Goal: Information Seeking & Learning: Check status

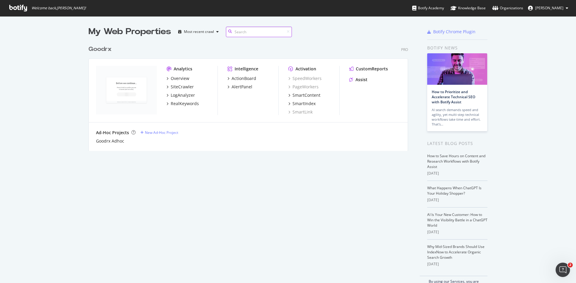
scroll to position [109, 320]
click at [177, 80] on div "Overview" at bounding box center [180, 79] width 19 height 6
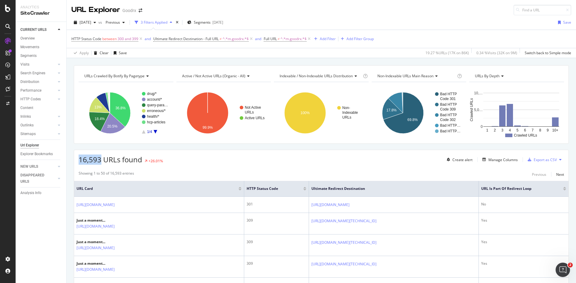
drag, startPoint x: 100, startPoint y: 161, endPoint x: 79, endPoint y: 163, distance: 21.1
click at [79, 163] on span "16,593 URLs found" at bounding box center [111, 160] width 64 height 10
copy span "16,593"
click at [142, 40] on icon at bounding box center [140, 39] width 5 height 6
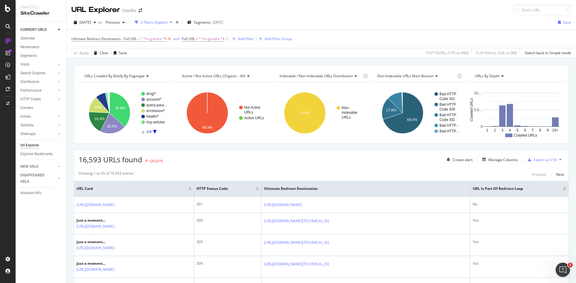
click at [171, 40] on icon at bounding box center [169, 39] width 5 height 6
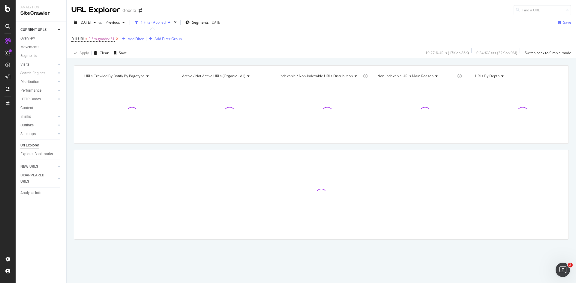
click at [120, 41] on icon at bounding box center [117, 39] width 5 height 6
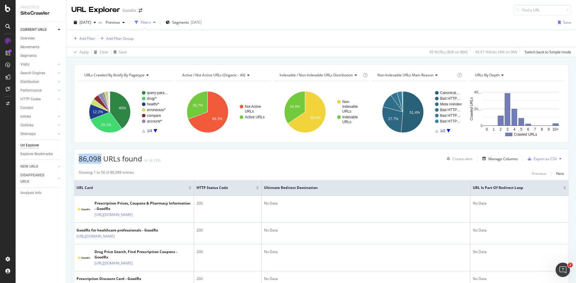
drag, startPoint x: 101, startPoint y: 160, endPoint x: 75, endPoint y: 160, distance: 26.1
click at [75, 160] on div "86,098 URLs found +4.13% Create alert Manage Columns Export as CSV" at bounding box center [321, 156] width 494 height 15
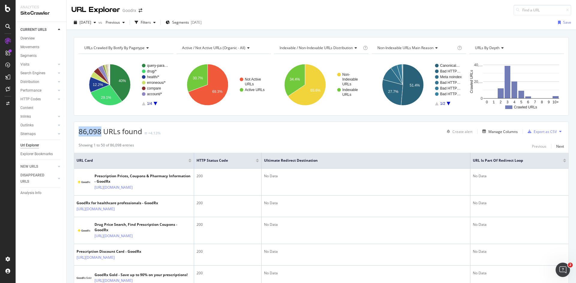
copy span "86,098"
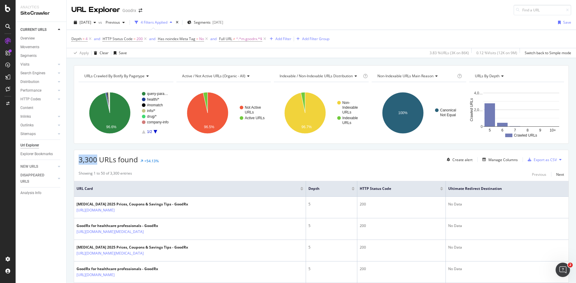
drag, startPoint x: 97, startPoint y: 161, endPoint x: 79, endPoint y: 160, distance: 18.0
click at [79, 160] on span "3,300 URLs found" at bounding box center [108, 160] width 59 height 10
copy span "3,300"
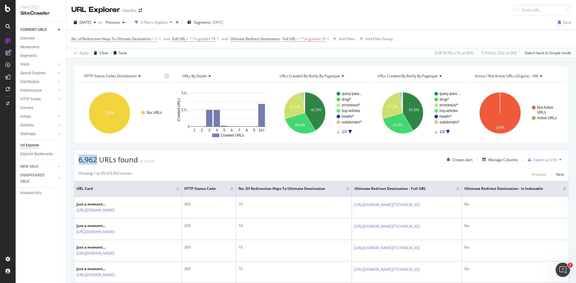
drag, startPoint x: 96, startPoint y: 160, endPoint x: 75, endPoint y: 158, distance: 21.0
click at [75, 158] on div "6,962 URLs found +0.1% Create alert Manage Columns Export as CSV" at bounding box center [321, 157] width 494 height 15
copy span "6,962"
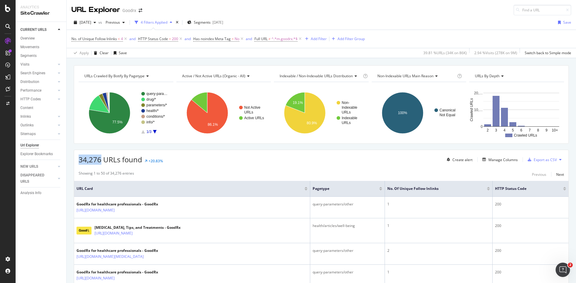
drag, startPoint x: 101, startPoint y: 160, endPoint x: 79, endPoint y: 161, distance: 21.3
click at [79, 161] on span "34,276 URLs found" at bounding box center [111, 160] width 64 height 10
copy span "34,276"
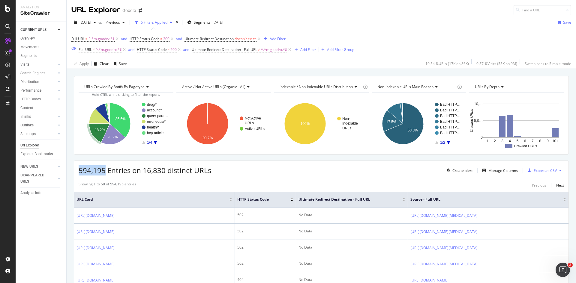
drag, startPoint x: 105, startPoint y: 172, endPoint x: 75, endPoint y: 171, distance: 30.0
click at [75, 171] on div "594,195 Entries on 16,830 distinct URLs Create alert Manage Columns Export as C…" at bounding box center [321, 168] width 494 height 15
copy span "594,195"
click at [174, 38] on icon at bounding box center [171, 39] width 5 height 6
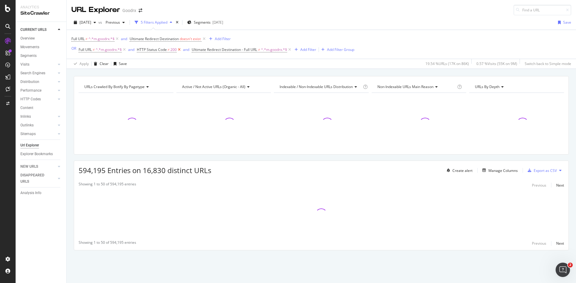
click at [180, 52] on icon at bounding box center [179, 50] width 5 height 6
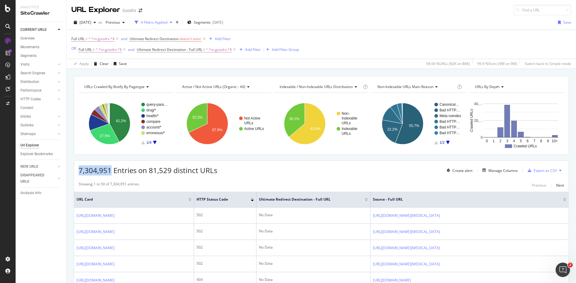
drag, startPoint x: 109, startPoint y: 170, endPoint x: 70, endPoint y: 165, distance: 39.9
copy span "7,304,951"
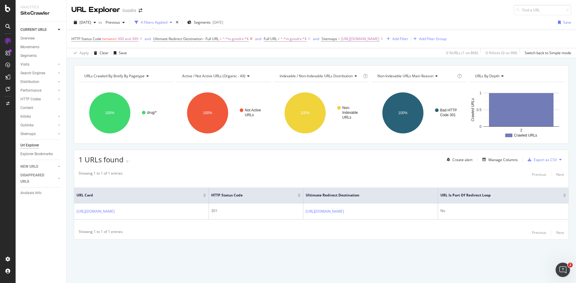
click at [252, 40] on icon at bounding box center [251, 39] width 5 height 6
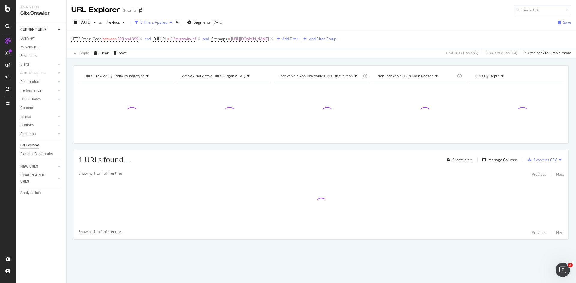
click at [198, 40] on icon at bounding box center [198, 39] width 5 height 6
click at [140, 39] on icon at bounding box center [140, 39] width 5 height 6
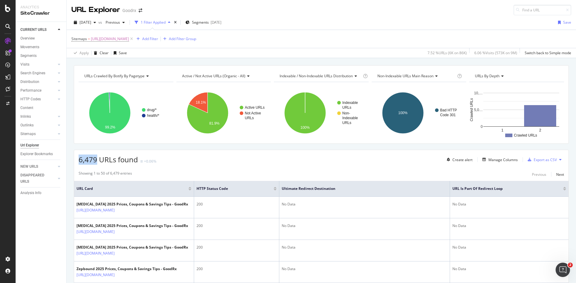
drag, startPoint x: 98, startPoint y: 161, endPoint x: 77, endPoint y: 160, distance: 20.7
click at [77, 160] on div "6,479 URLs found +0.06% Create alert Manage Columns Export as CSV" at bounding box center [321, 157] width 494 height 15
copy span "6,479"
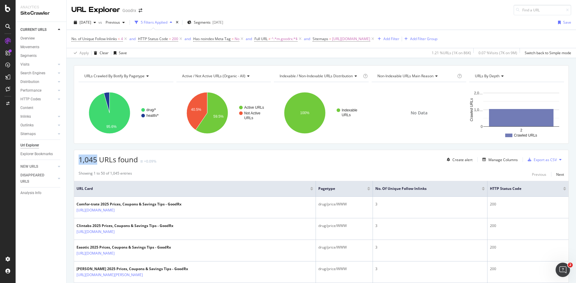
drag, startPoint x: 97, startPoint y: 161, endPoint x: 78, endPoint y: 157, distance: 19.8
click at [78, 157] on div "1,045 URLs found +0.09% Create alert Manage Columns Export as CSV" at bounding box center [321, 157] width 494 height 15
copy span "1,045"
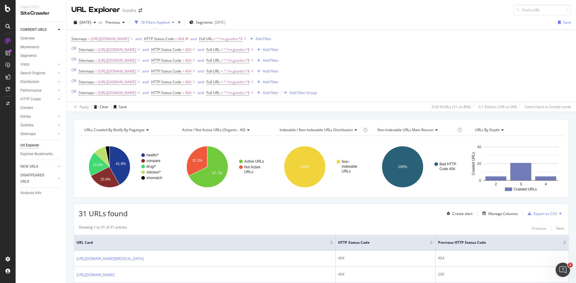
click at [189, 39] on icon at bounding box center [186, 39] width 5 height 6
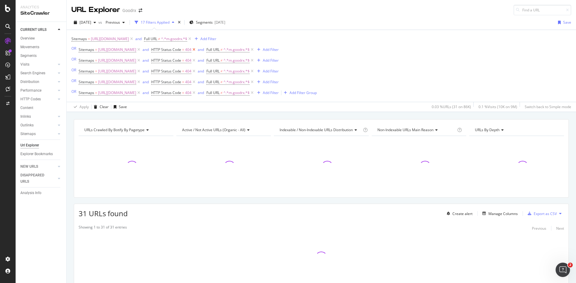
click at [196, 50] on icon at bounding box center [193, 50] width 5 height 6
click at [196, 61] on icon at bounding box center [193, 61] width 5 height 6
click at [196, 72] on icon at bounding box center [193, 71] width 5 height 6
click at [196, 83] on icon at bounding box center [193, 82] width 5 height 6
click at [196, 92] on icon at bounding box center [193, 93] width 5 height 6
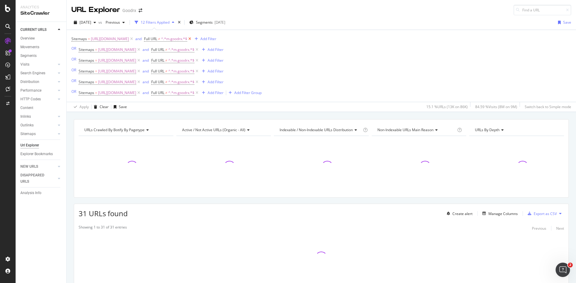
click at [192, 39] on icon at bounding box center [189, 39] width 5 height 6
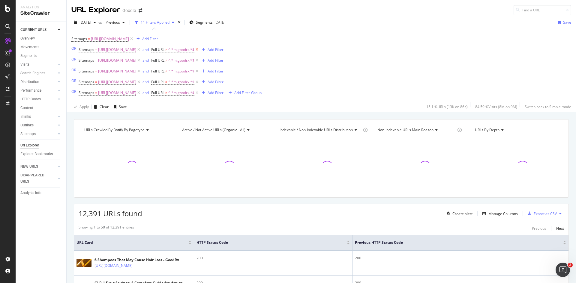
click at [199, 51] on icon at bounding box center [196, 50] width 5 height 6
click at [199, 61] on icon at bounding box center [196, 61] width 5 height 6
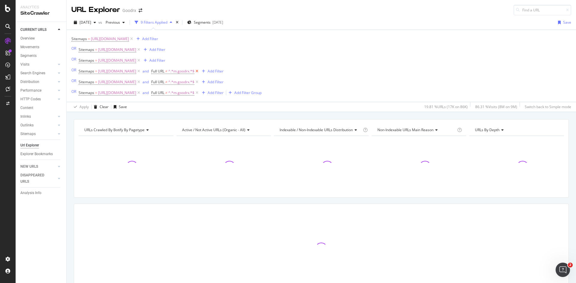
click at [199, 73] on icon at bounding box center [196, 71] width 5 height 6
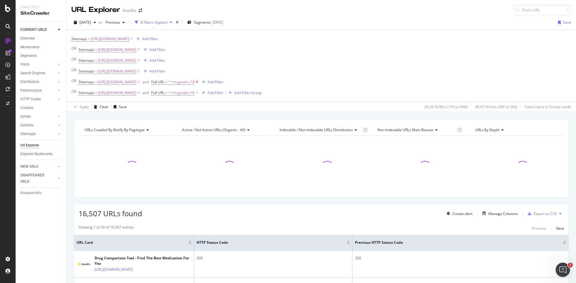
click at [199, 82] on icon at bounding box center [196, 82] width 5 height 6
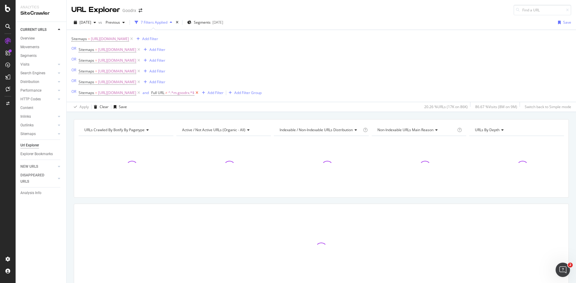
click at [199, 94] on icon at bounding box center [196, 93] width 5 height 6
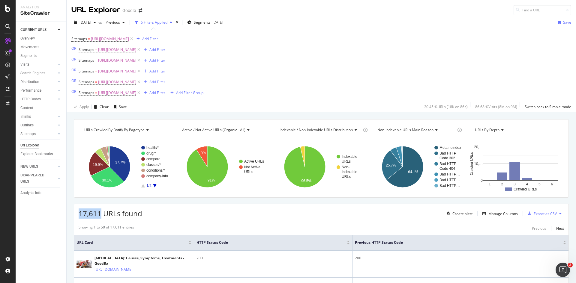
drag, startPoint x: 77, startPoint y: 214, endPoint x: 100, endPoint y: 215, distance: 23.1
click at [100, 215] on div "17,611 URLs found Create alert Manage Columns Export as CSV" at bounding box center [321, 211] width 494 height 15
copy span "17,611"
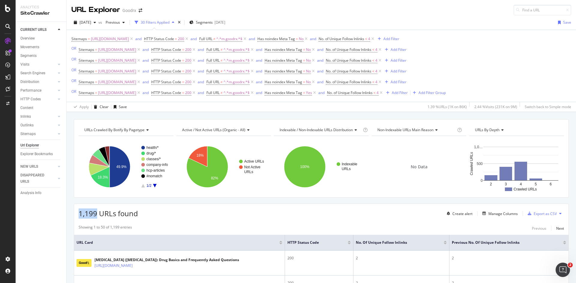
drag, startPoint x: 95, startPoint y: 215, endPoint x: 74, endPoint y: 213, distance: 21.4
copy span "1,199"
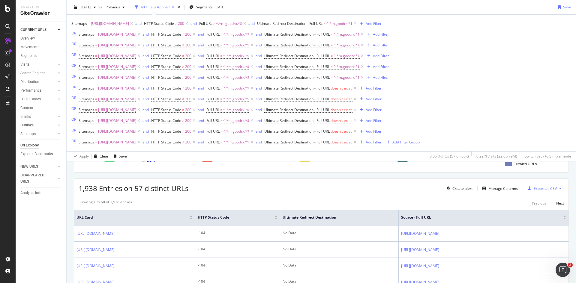
scroll to position [60, 0]
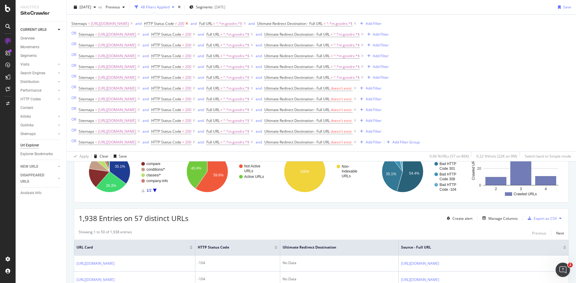
click at [189, 25] on icon at bounding box center [186, 24] width 5 height 6
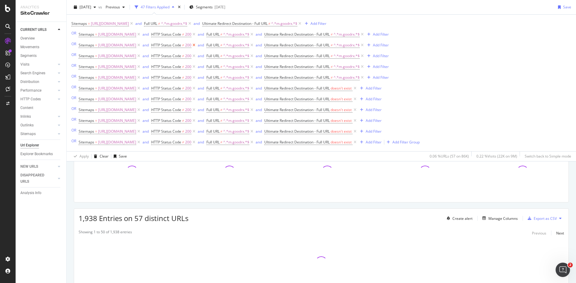
click at [196, 35] on icon at bounding box center [193, 34] width 5 height 6
click at [196, 45] on icon at bounding box center [193, 45] width 5 height 6
click at [196, 56] on icon at bounding box center [193, 56] width 5 height 6
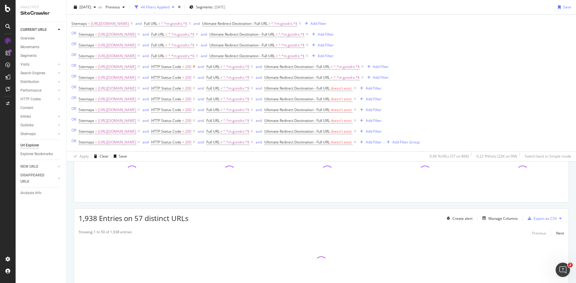
click at [196, 69] on icon at bounding box center [193, 67] width 5 height 6
click at [196, 78] on icon at bounding box center [193, 78] width 5 height 6
click at [196, 91] on icon at bounding box center [193, 88] width 5 height 6
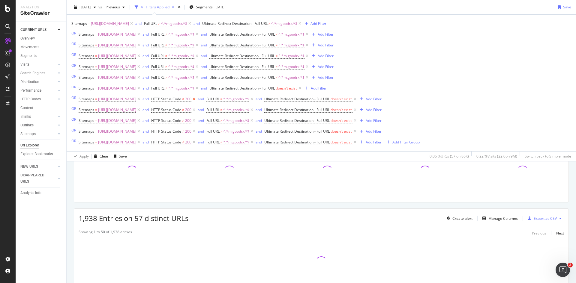
click at [196, 99] on icon at bounding box center [193, 99] width 5 height 6
click at [196, 112] on icon at bounding box center [193, 110] width 5 height 6
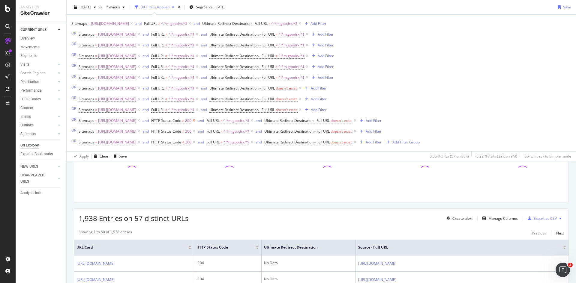
click at [196, 122] on icon at bounding box center [193, 121] width 5 height 6
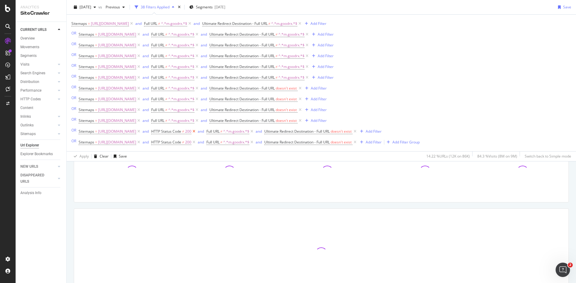
click at [196, 132] on icon at bounding box center [193, 132] width 5 height 6
click at [196, 144] on icon at bounding box center [193, 142] width 5 height 6
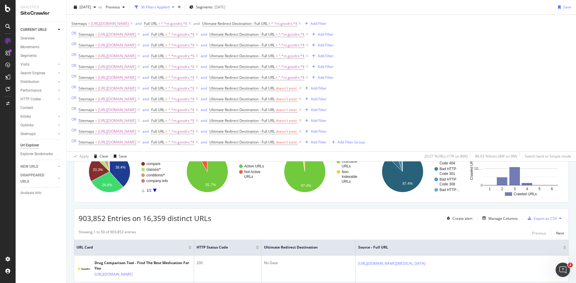
scroll to position [90, 0]
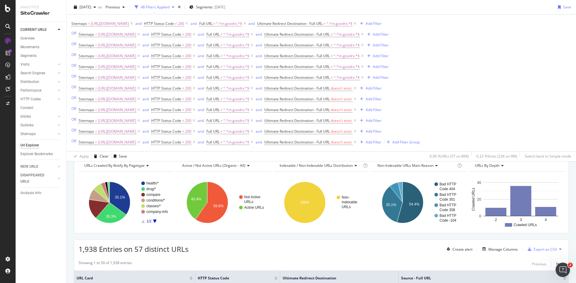
scroll to position [60, 0]
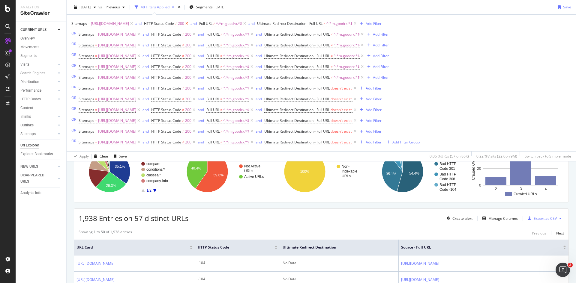
click at [189, 22] on icon at bounding box center [186, 24] width 5 height 6
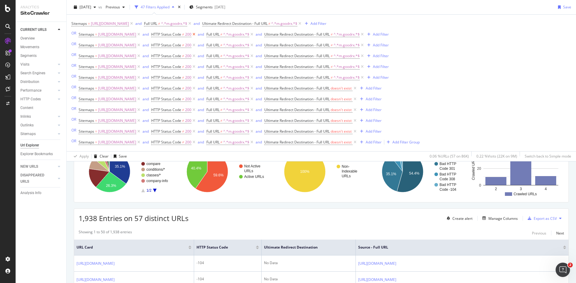
click at [196, 34] on icon at bounding box center [193, 34] width 5 height 6
drag, startPoint x: 243, startPoint y: 46, endPoint x: 251, endPoint y: 58, distance: 14.9
click at [196, 46] on icon at bounding box center [193, 45] width 5 height 6
click at [196, 56] on icon at bounding box center [193, 56] width 5 height 6
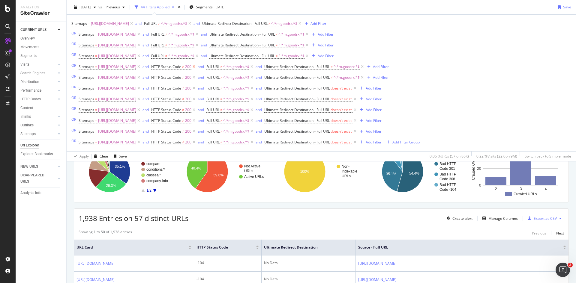
click at [196, 67] on icon at bounding box center [193, 67] width 5 height 6
click at [196, 77] on icon at bounding box center [193, 78] width 5 height 6
click at [196, 90] on icon at bounding box center [193, 88] width 5 height 6
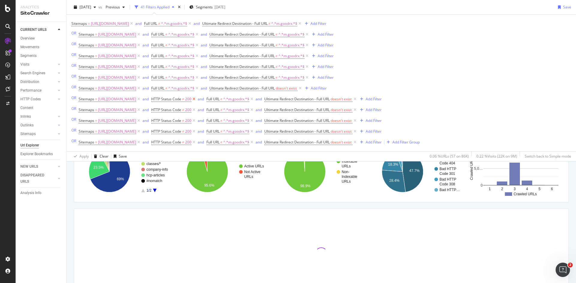
click at [196, 100] on icon at bounding box center [193, 99] width 5 height 6
click at [196, 111] on icon at bounding box center [193, 110] width 5 height 6
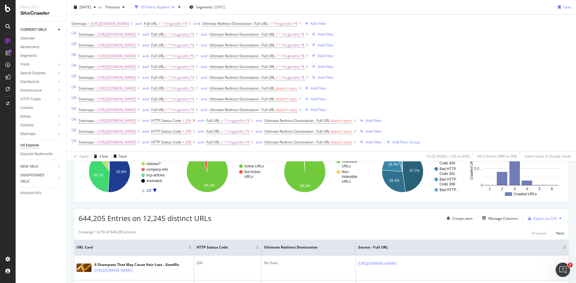
click at [196, 121] on icon at bounding box center [193, 121] width 5 height 6
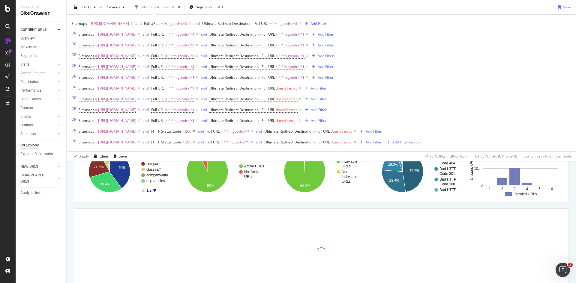
click at [196, 133] on icon at bounding box center [193, 132] width 5 height 6
click at [196, 143] on icon at bounding box center [193, 142] width 5 height 6
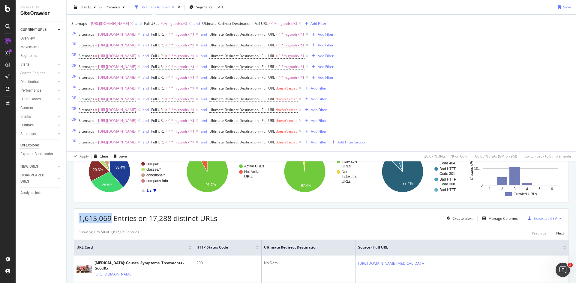
drag, startPoint x: 112, startPoint y: 220, endPoint x: 76, endPoint y: 220, distance: 36.0
click at [76, 220] on div "1,615,069 Entries on 17,288 distinct URLs Create alert Manage Columns Export as…" at bounding box center [321, 216] width 494 height 15
copy span "1,615,069"
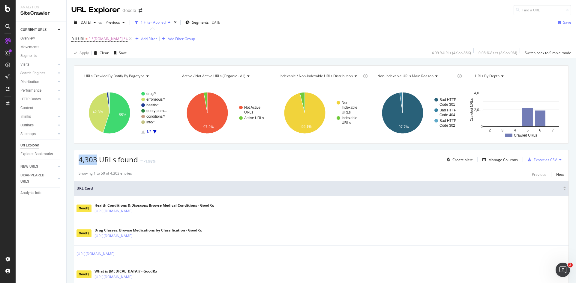
drag, startPoint x: 96, startPoint y: 159, endPoint x: 79, endPoint y: 161, distance: 17.3
click at [79, 161] on span "4,303 URLs found" at bounding box center [108, 160] width 59 height 10
copy span "4,303"
click at [128, 39] on icon at bounding box center [130, 39] width 5 height 6
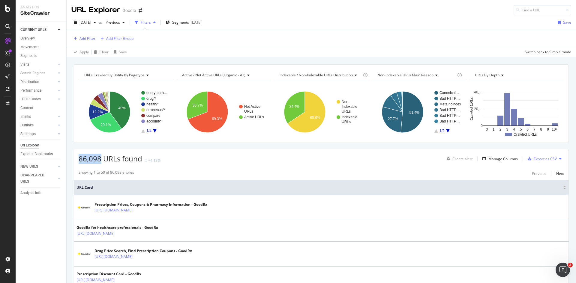
drag, startPoint x: 100, startPoint y: 159, endPoint x: 77, endPoint y: 160, distance: 22.8
click at [77, 160] on div "86,098 URLs found +4.13% Create alert Manage Columns Export as CSV" at bounding box center [321, 156] width 494 height 15
copy span "86,098"
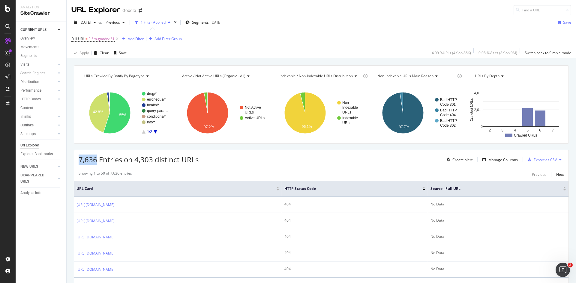
drag, startPoint x: 97, startPoint y: 160, endPoint x: 76, endPoint y: 160, distance: 20.4
click at [76, 160] on div "7,636 Entries on 4,303 distinct URLs Create alert Manage Columns Export as CSV" at bounding box center [321, 157] width 494 height 15
copy span "7,636"
click at [119, 40] on icon at bounding box center [117, 39] width 5 height 6
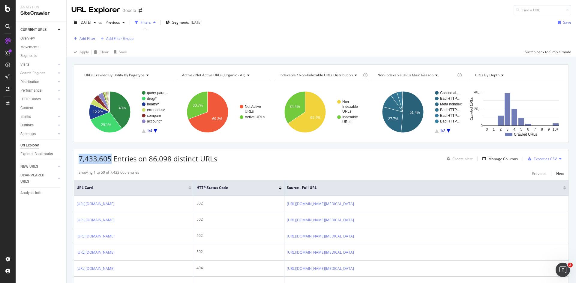
drag, startPoint x: 110, startPoint y: 157, endPoint x: 73, endPoint y: 158, distance: 36.9
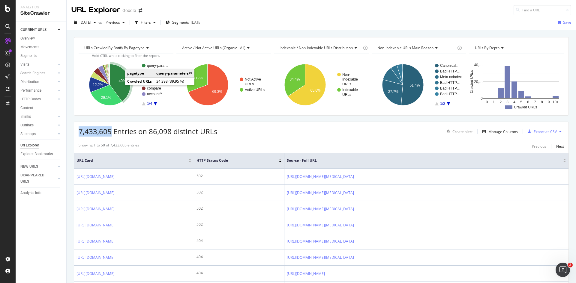
copy span "7,433,605"
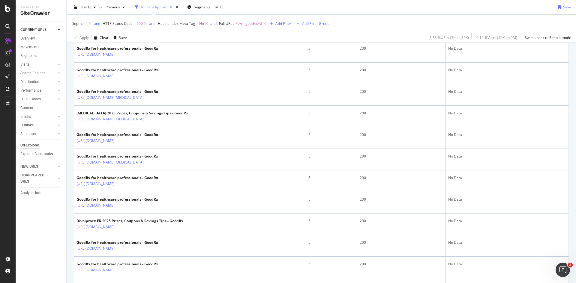
scroll to position [600, 0]
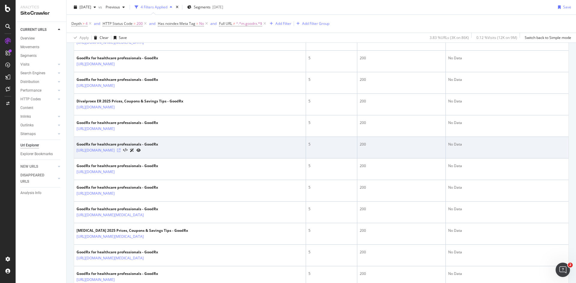
click at [121, 152] on icon at bounding box center [119, 151] width 4 height 4
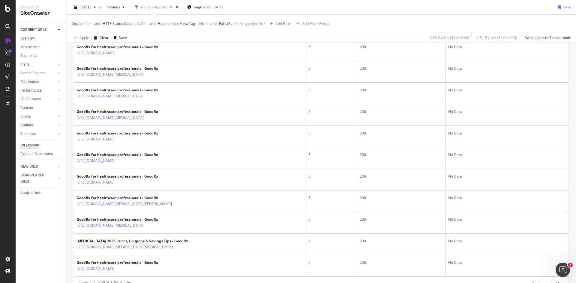
scroll to position [1033, 0]
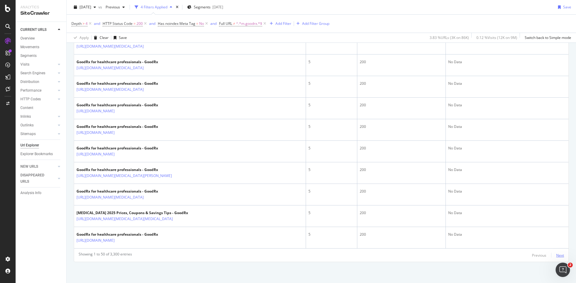
click at [556, 255] on div "Next" at bounding box center [560, 255] width 8 height 5
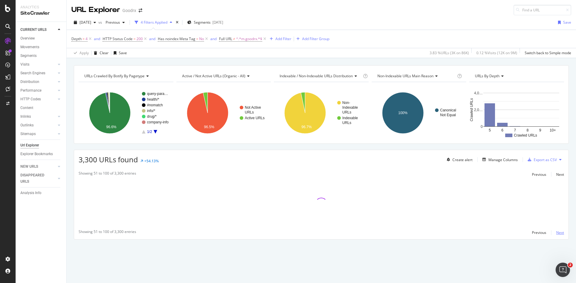
scroll to position [0, 0]
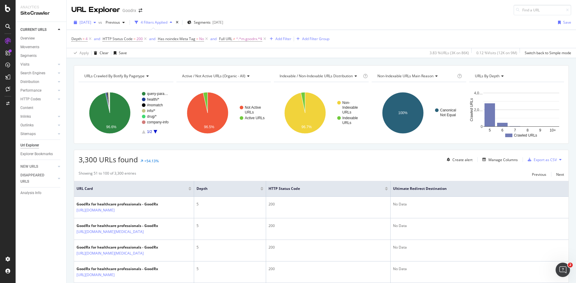
click at [91, 21] on span "[DATE]" at bounding box center [85, 22] width 12 height 5
click at [101, 56] on div "2025 Aug. 29th" at bounding box center [95, 54] width 31 height 5
click at [85, 25] on span "2025 Aug. 29th" at bounding box center [85, 22] width 12 height 5
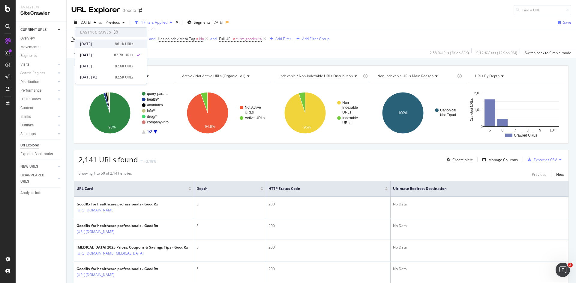
click at [99, 43] on div "[DATE]" at bounding box center [95, 43] width 31 height 5
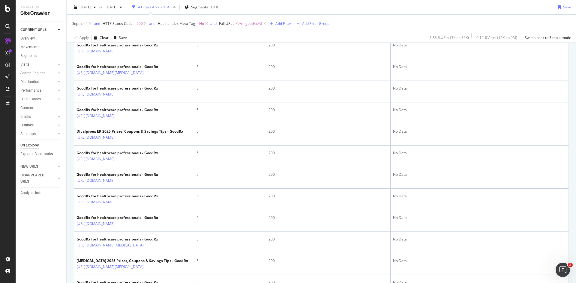
scroll to position [570, 0]
drag, startPoint x: 74, startPoint y: 166, endPoint x: 100, endPoint y: 178, distance: 28.6
click at [100, 178] on div "3,300 URLs found +59.03% Create alert Manage Columns Export as CSV Showing 1 to…" at bounding box center [321, 155] width 495 height 1151
click at [109, 11] on link "https://www.goodrx.com/hcp/join?redirectTo=%2Fconditions%2Fcervical-cancer%2Fce…" at bounding box center [109, 8] width 67 height 6
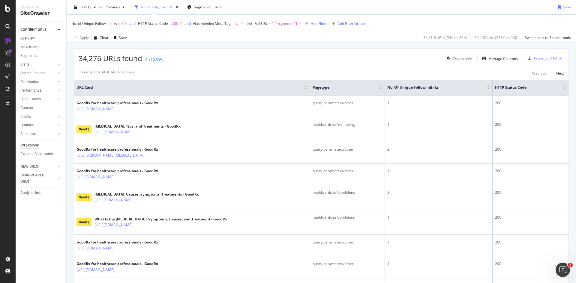
scroll to position [120, 0]
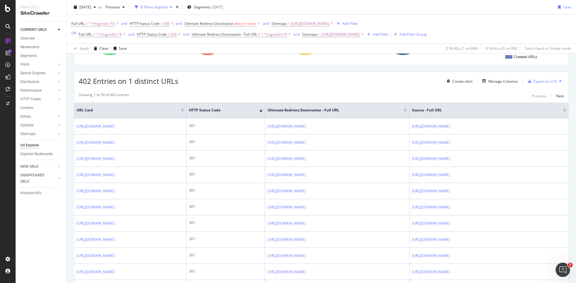
scroll to position [30, 0]
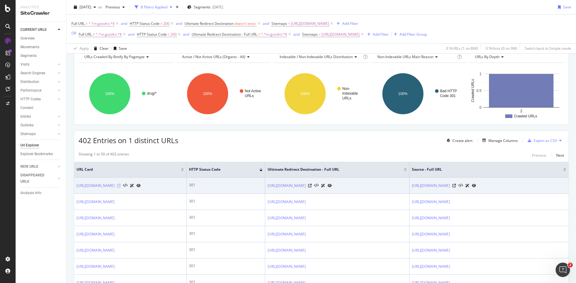
click at [121, 186] on icon at bounding box center [119, 186] width 4 height 4
click at [456, 186] on icon at bounding box center [454, 186] width 4 height 4
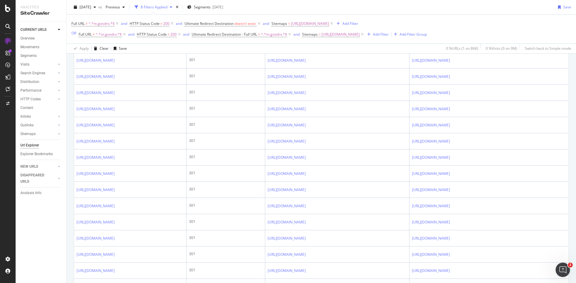
scroll to position [768, 0]
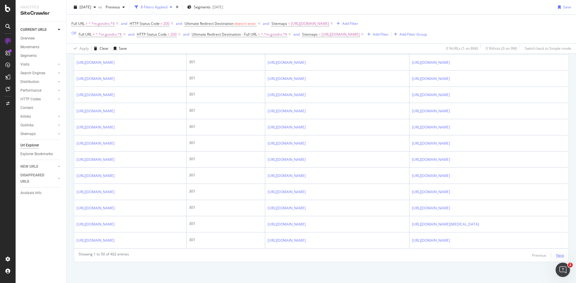
click at [556, 256] on div "Next" at bounding box center [560, 255] width 8 height 5
click at [556, 255] on div "Next" at bounding box center [560, 255] width 8 height 5
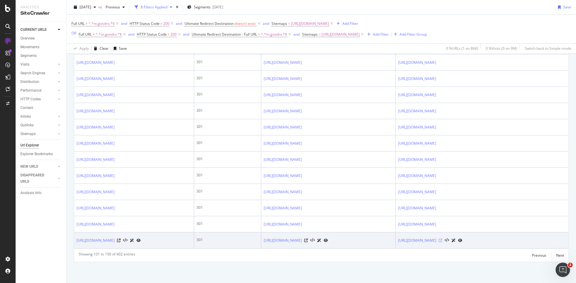
click at [442, 241] on icon at bounding box center [440, 241] width 4 height 4
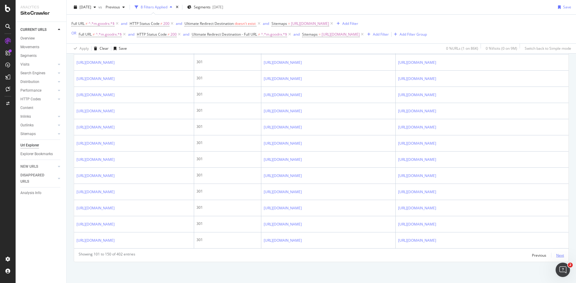
click at [556, 255] on div "Next" at bounding box center [560, 255] width 8 height 5
click at [556, 256] on div "Next" at bounding box center [560, 255] width 8 height 5
click at [557, 255] on div "Next" at bounding box center [560, 255] width 8 height 5
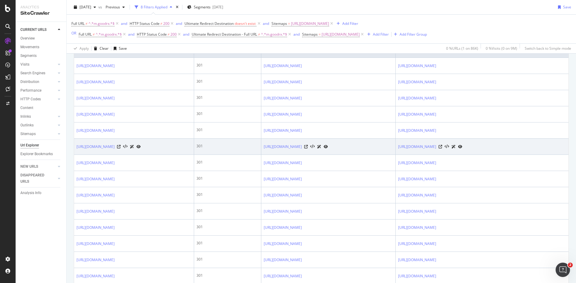
scroll to position [330, 0]
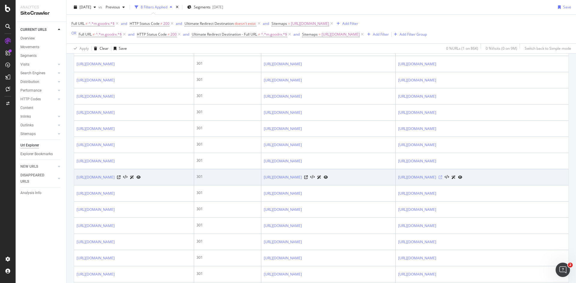
click at [442, 179] on icon at bounding box center [440, 178] width 4 height 4
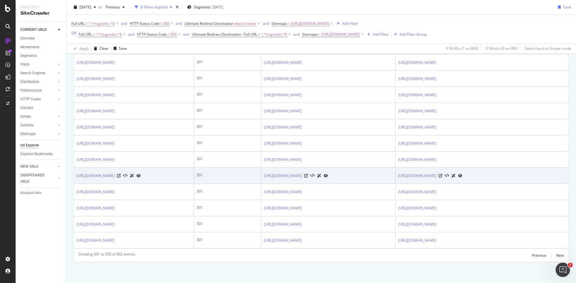
scroll to position [900, 0]
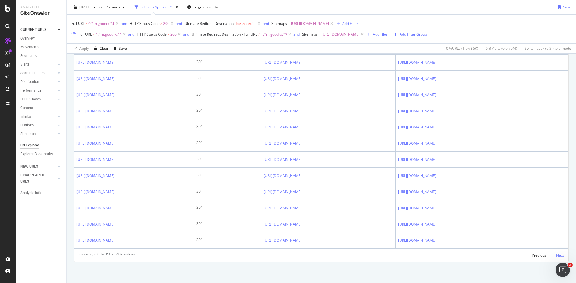
click at [558, 257] on div "Next" at bounding box center [560, 255] width 8 height 5
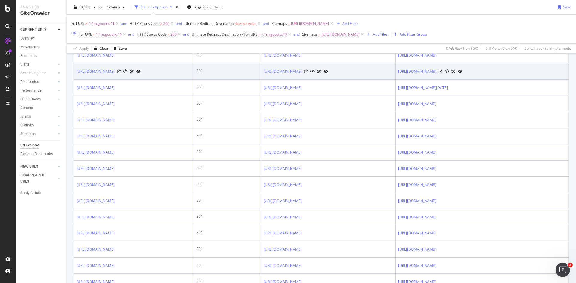
scroll to position [675, 0]
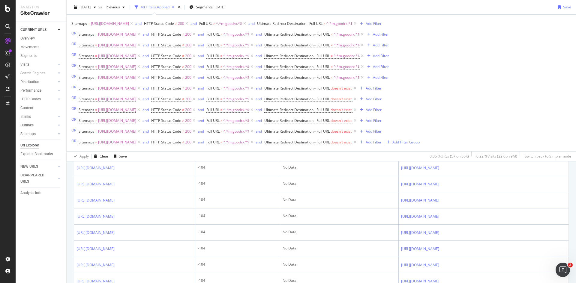
scroll to position [516, 0]
